Goal: Task Accomplishment & Management: Complete application form

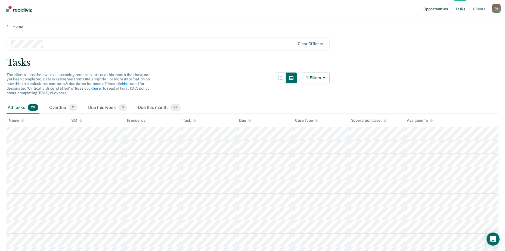
click at [445, 10] on link "Opportunities" at bounding box center [435, 8] width 26 height 17
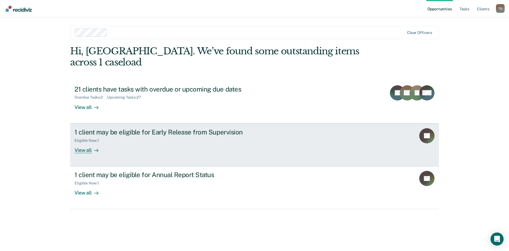
click at [88, 143] on div "View all" at bounding box center [89, 148] width 30 height 11
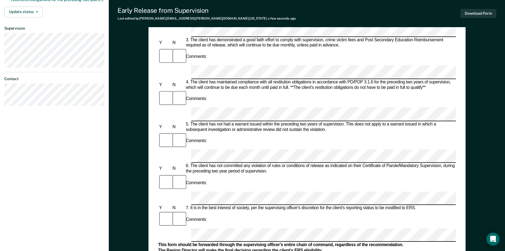
scroll to position [195, 0]
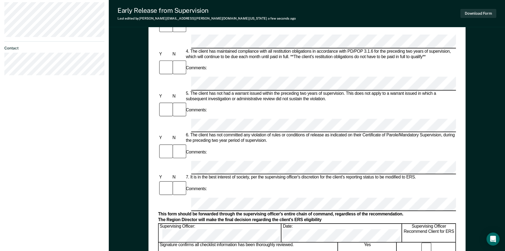
click at [292, 127] on form "Early Release from Supervision (ERS) Checklist, Recommendation, and Determinati…" at bounding box center [307, 167] width 298 height 615
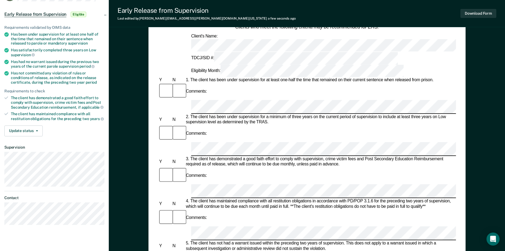
scroll to position [54, 0]
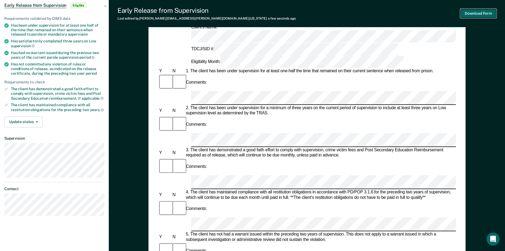
click at [482, 11] on button "Download Form" at bounding box center [478, 13] width 36 height 9
